Goal: Entertainment & Leisure: Consume media (video, audio)

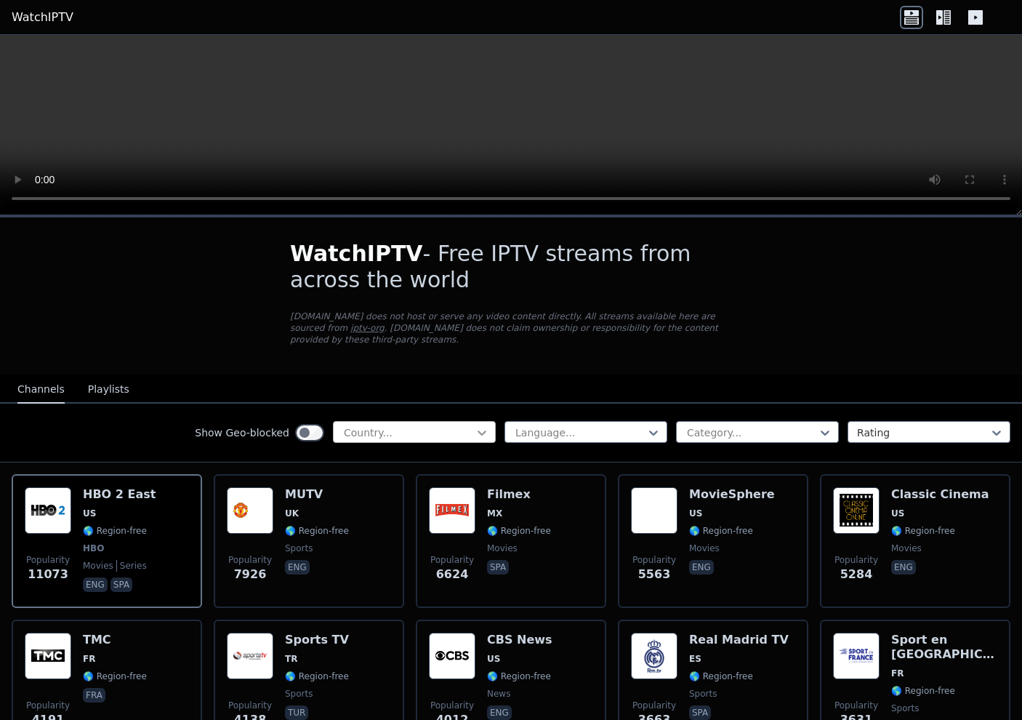
click at [478, 431] on icon at bounding box center [482, 433] width 9 height 5
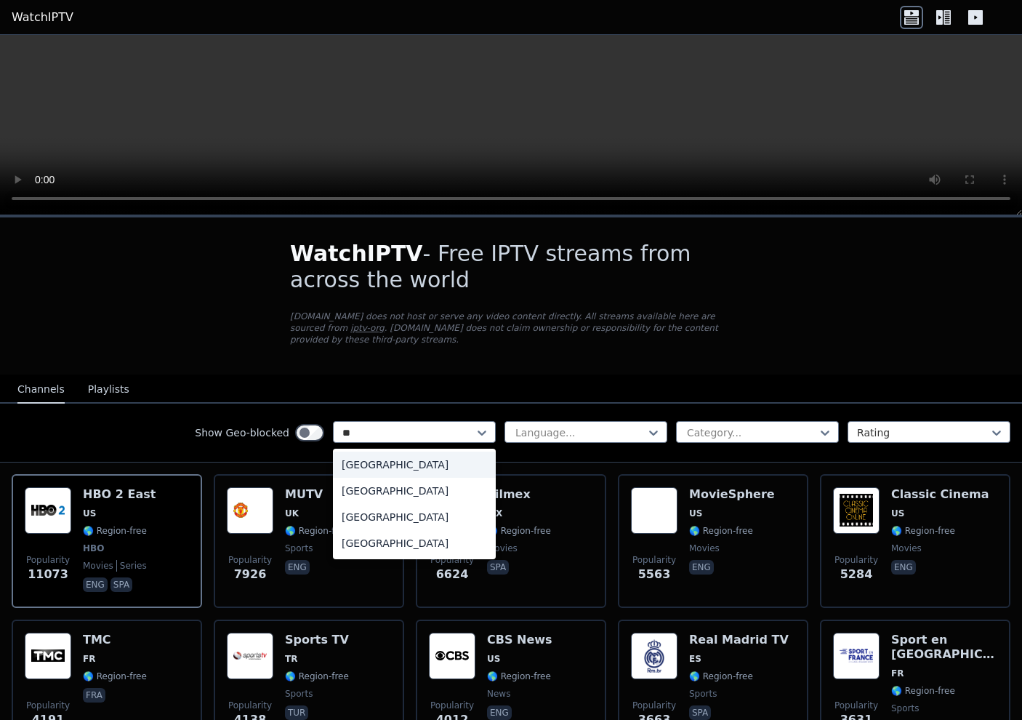
type input "***"
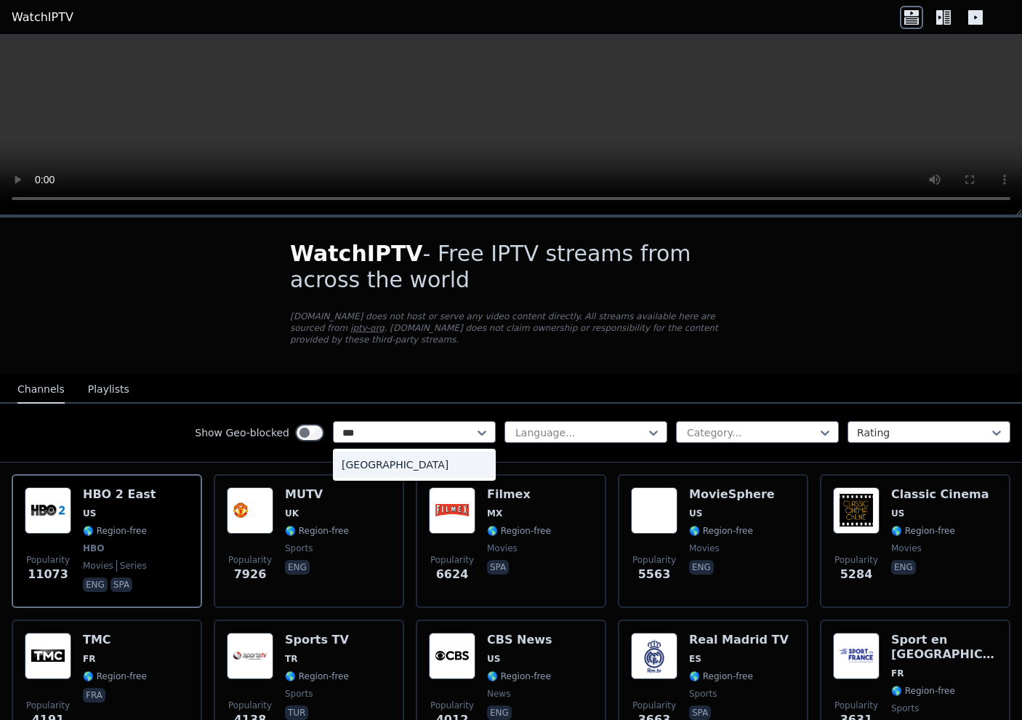
click at [356, 460] on div "[GEOGRAPHIC_DATA]" at bounding box center [414, 465] width 163 height 26
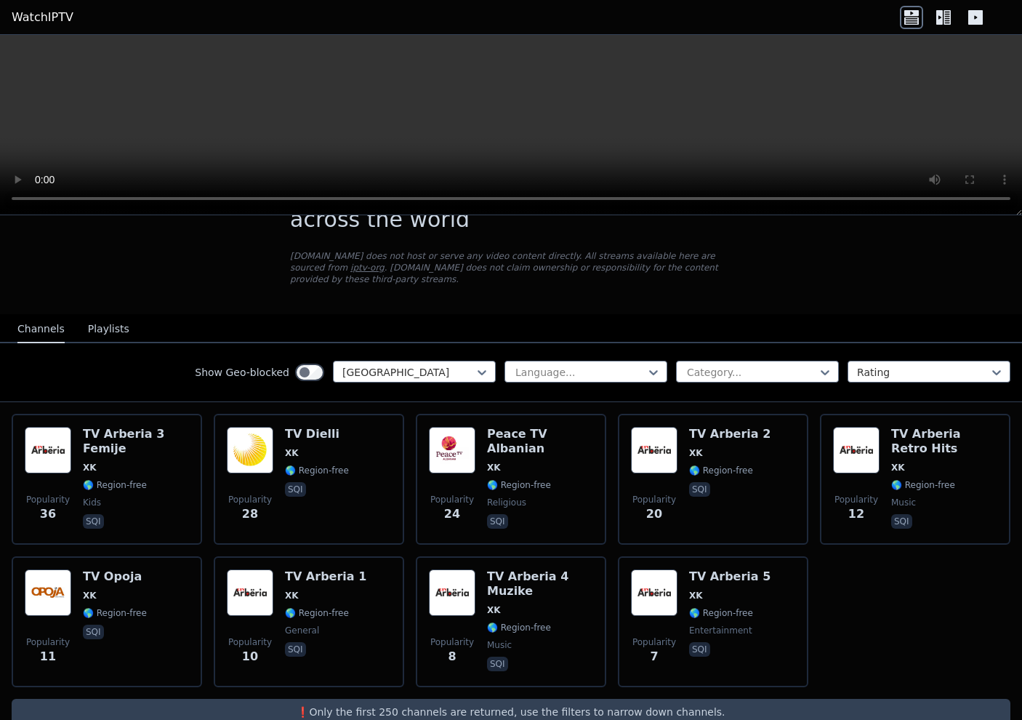
scroll to position [76, 0]
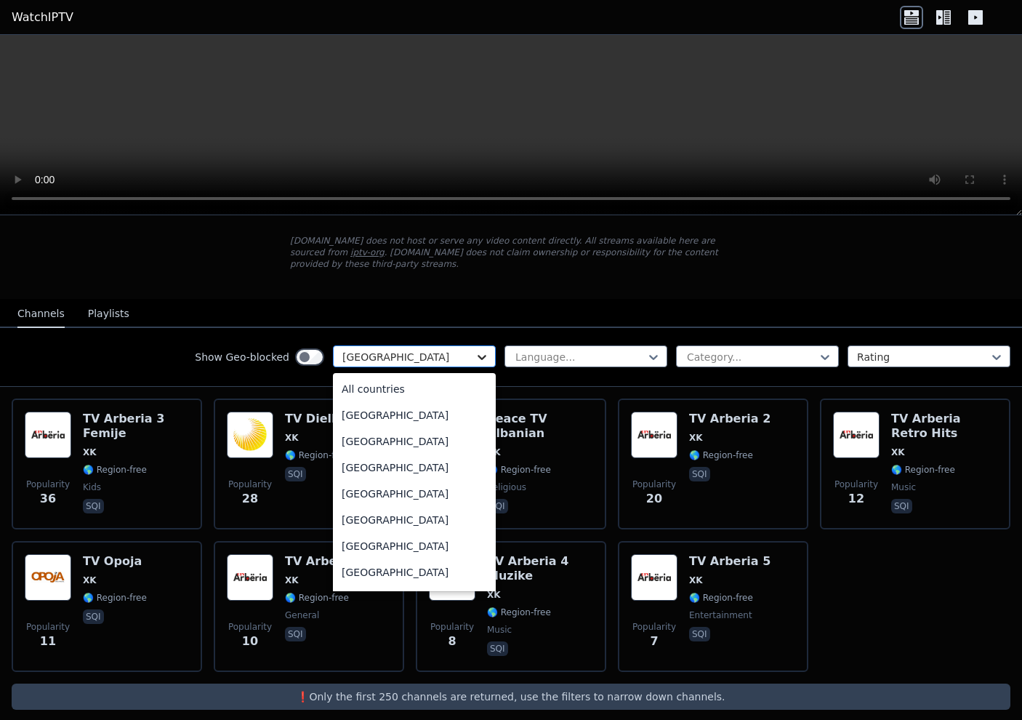
click at [475, 350] on icon at bounding box center [482, 357] width 15 height 15
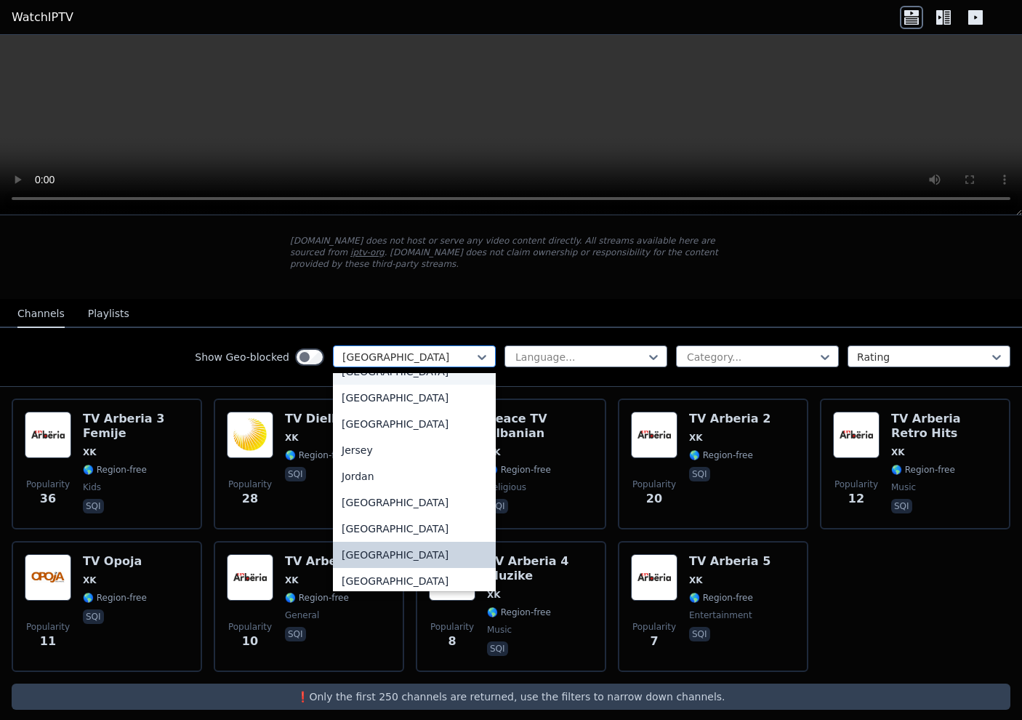
click at [376, 350] on div at bounding box center [409, 357] width 132 height 15
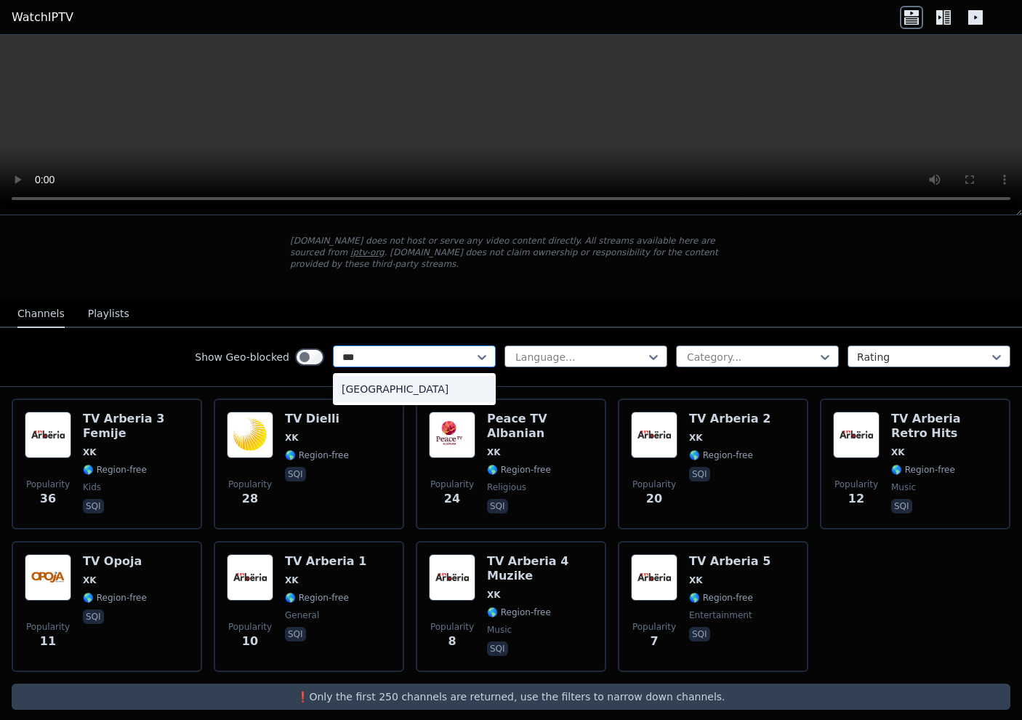
type input "****"
click at [372, 380] on div "[GEOGRAPHIC_DATA]" at bounding box center [414, 389] width 163 height 26
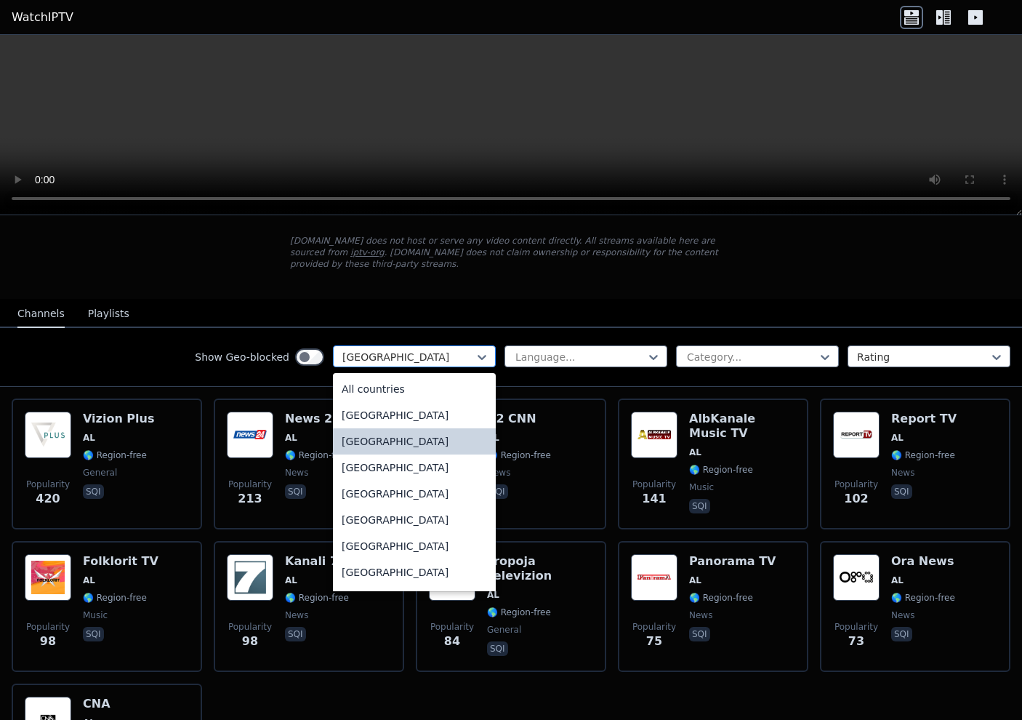
click at [380, 350] on div at bounding box center [409, 357] width 132 height 15
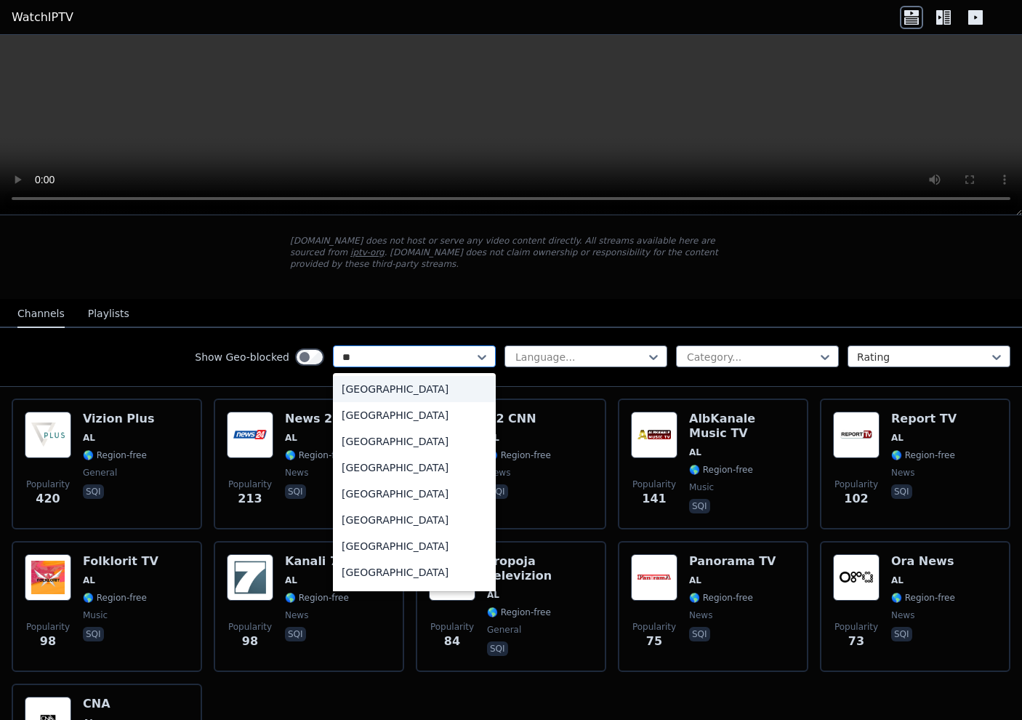
type input "*"
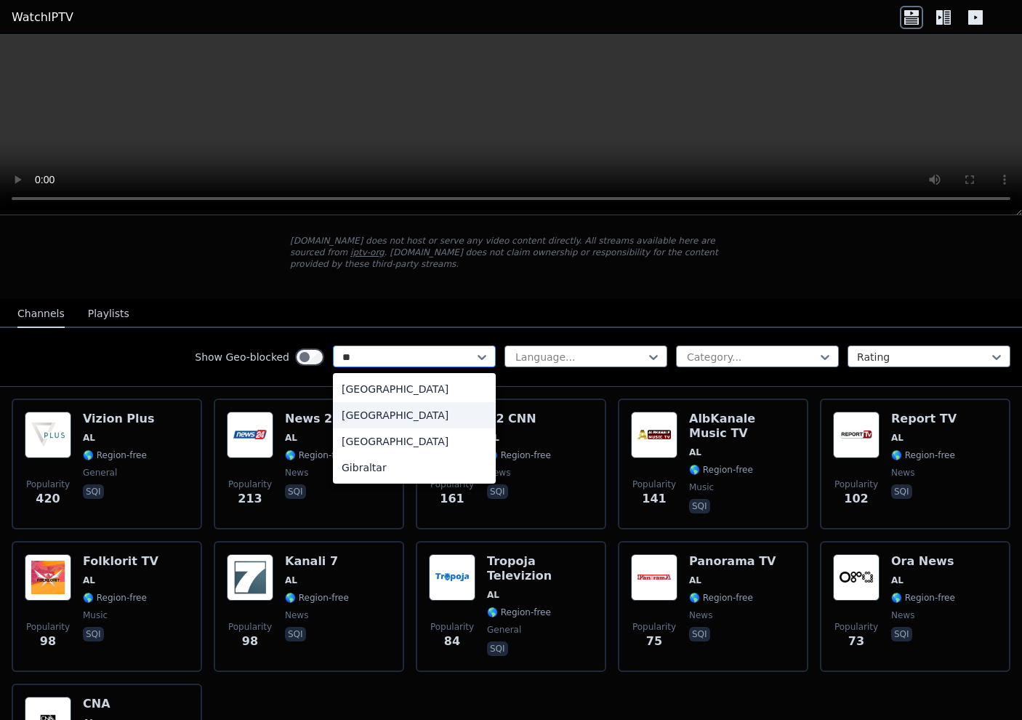
type input "*"
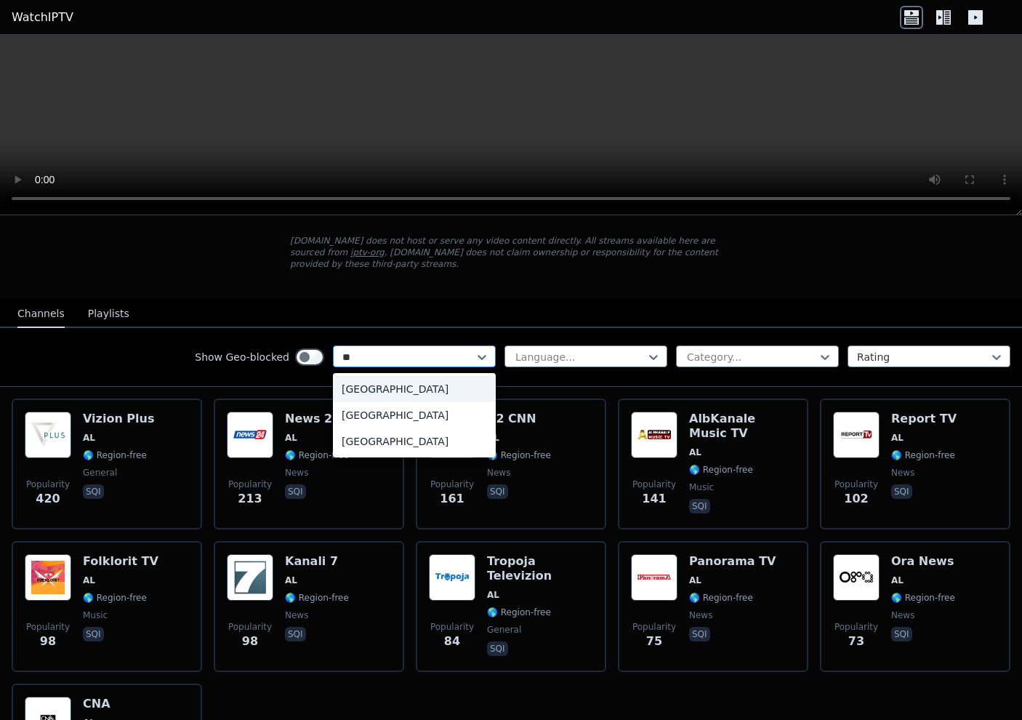
type input "*"
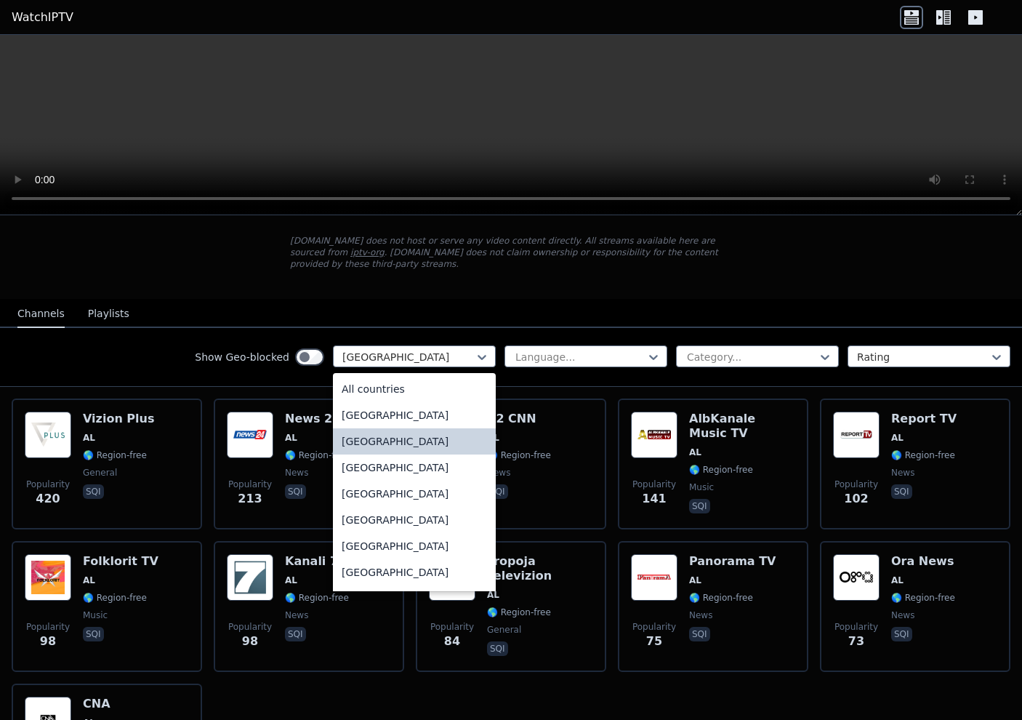
click at [347, 429] on div "[GEOGRAPHIC_DATA]" at bounding box center [414, 441] width 163 height 26
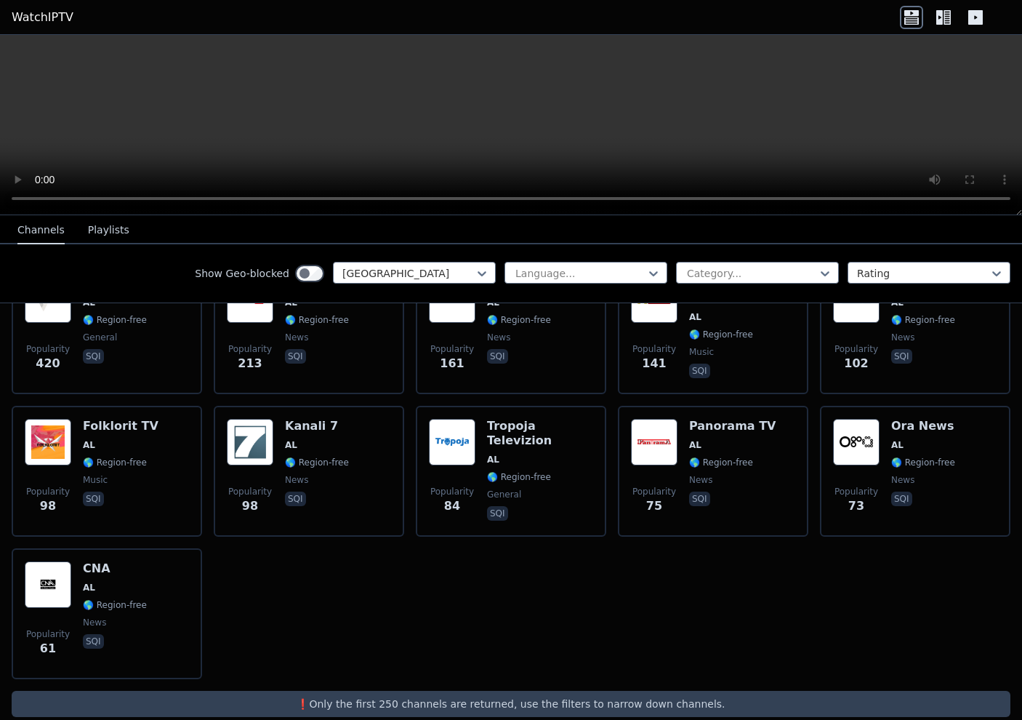
scroll to position [212, 0]
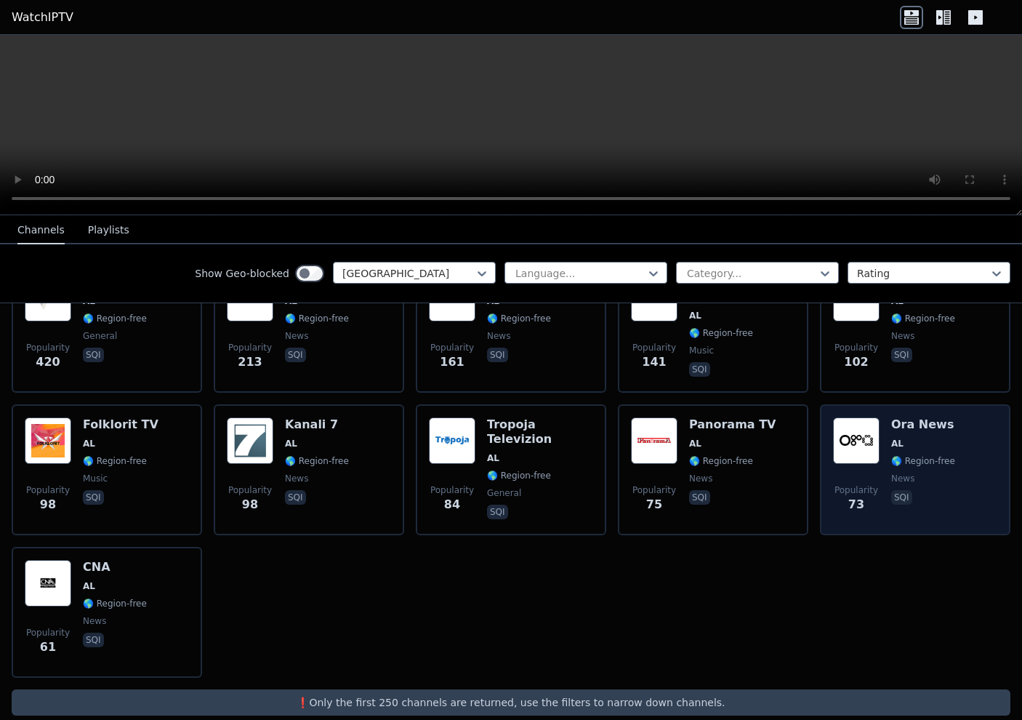
click at [865, 426] on img at bounding box center [856, 440] width 47 height 47
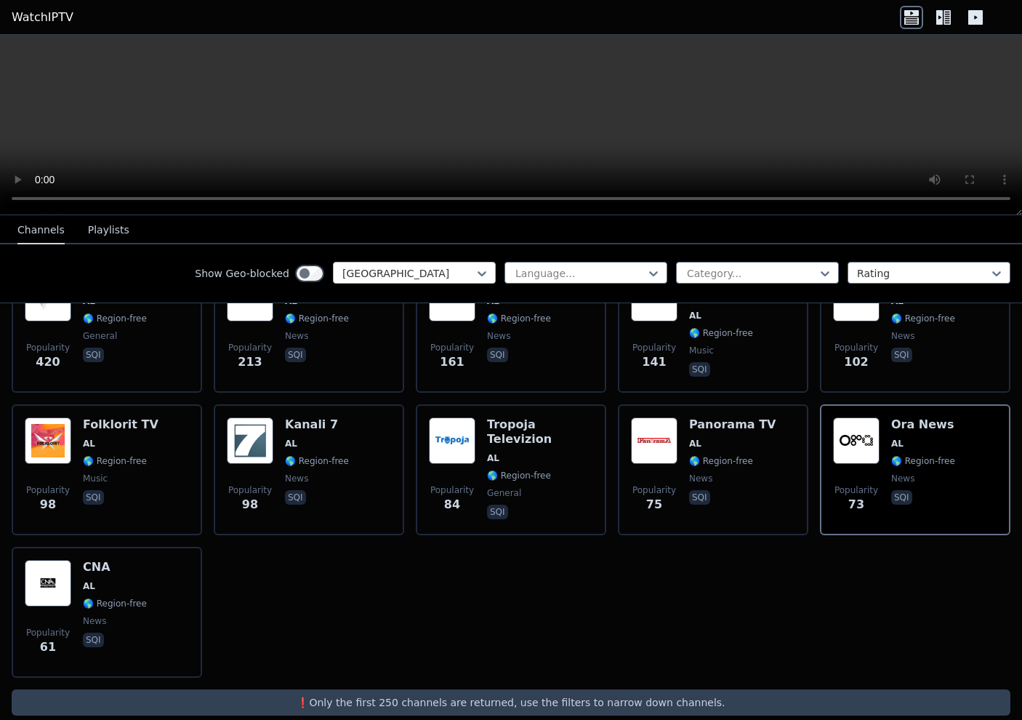
click at [452, 272] on div at bounding box center [409, 273] width 132 height 15
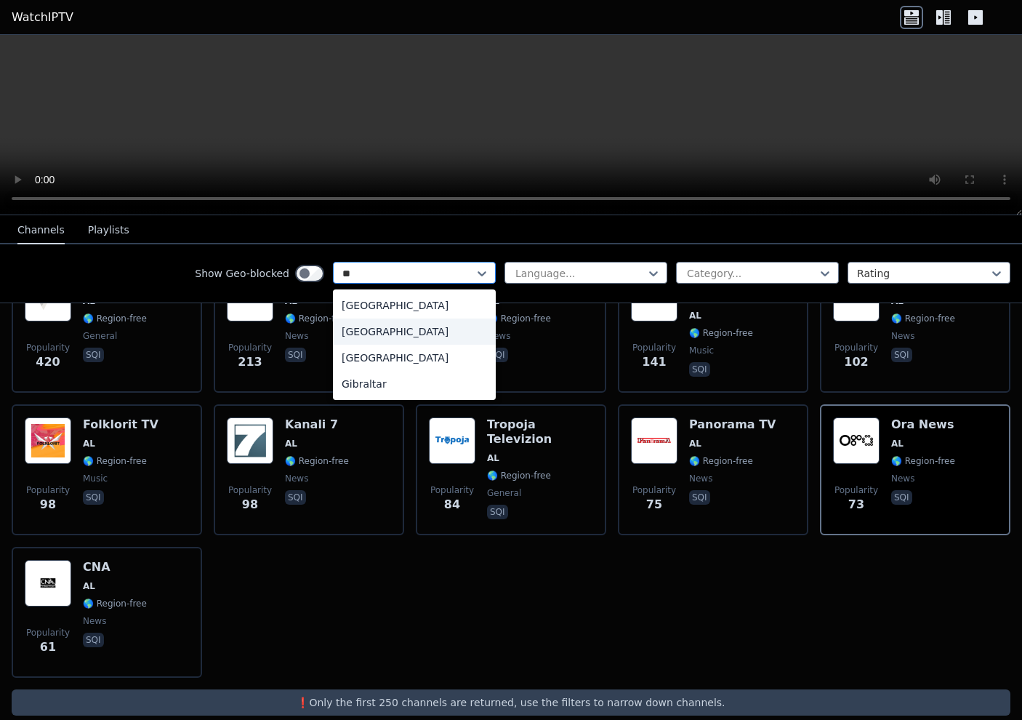
type input "*"
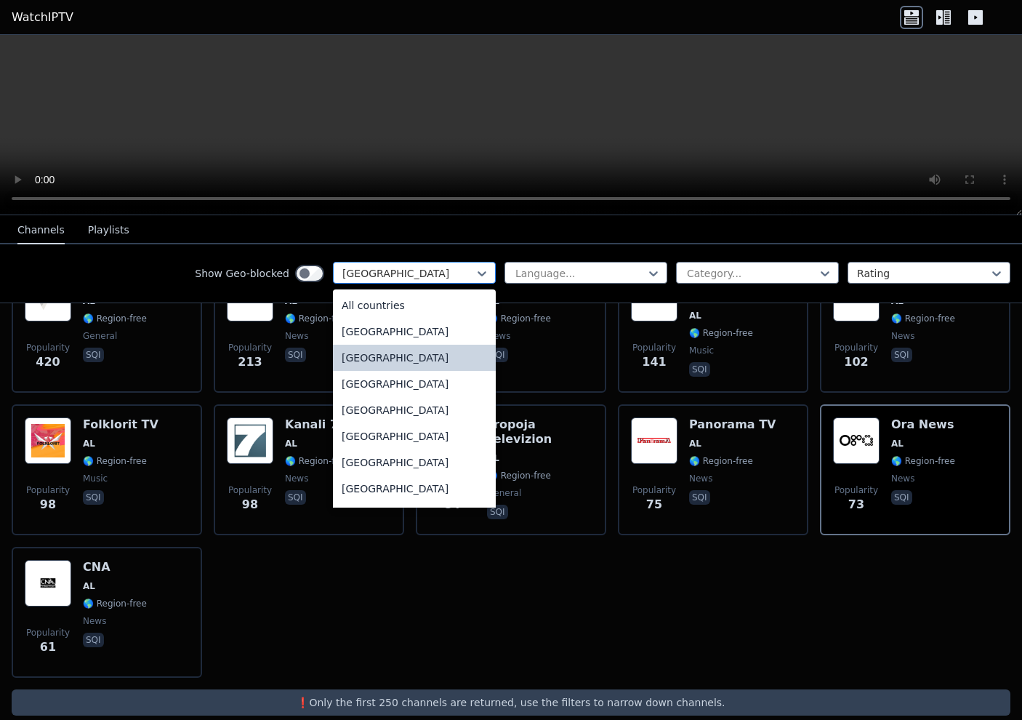
click at [452, 272] on div at bounding box center [409, 273] width 132 height 15
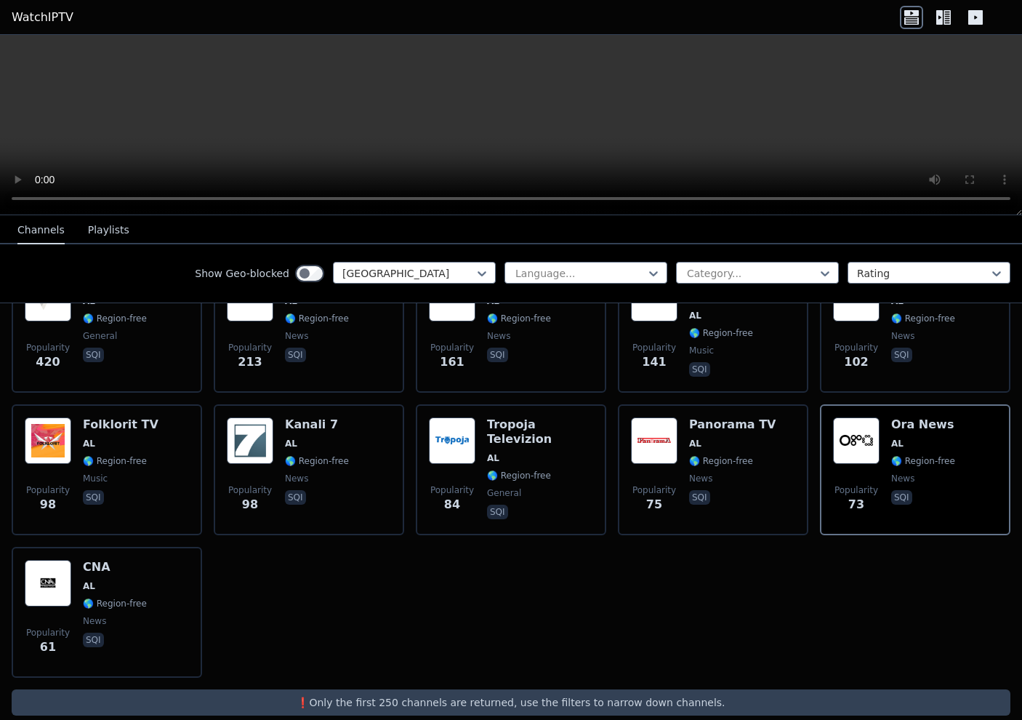
click at [252, 157] on video at bounding box center [511, 125] width 1022 height 180
